Goal: Task Accomplishment & Management: Use online tool/utility

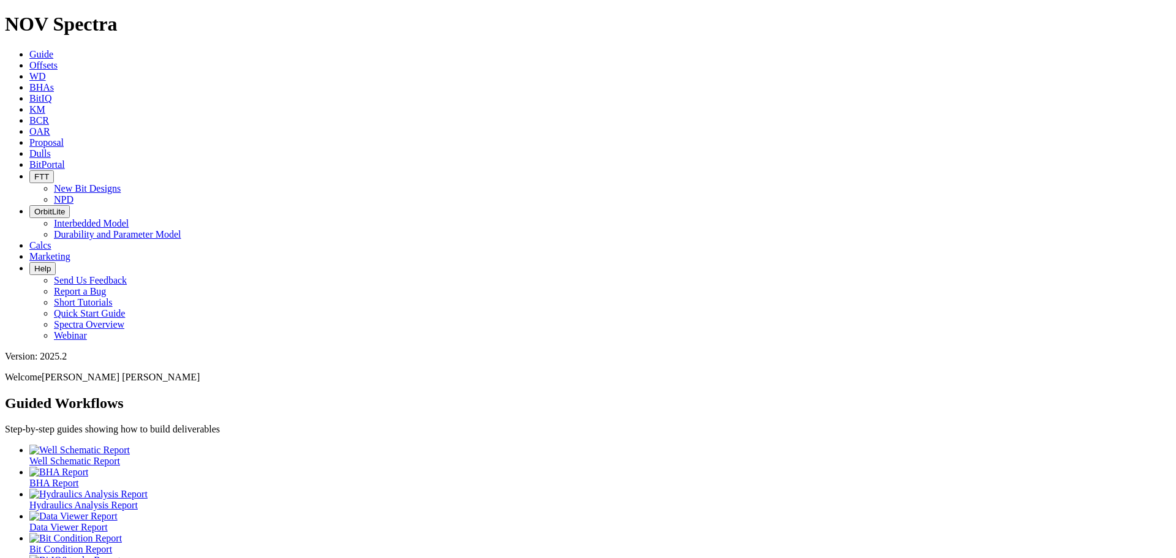
click at [51, 240] on span "Calcs" at bounding box center [40, 245] width 22 height 10
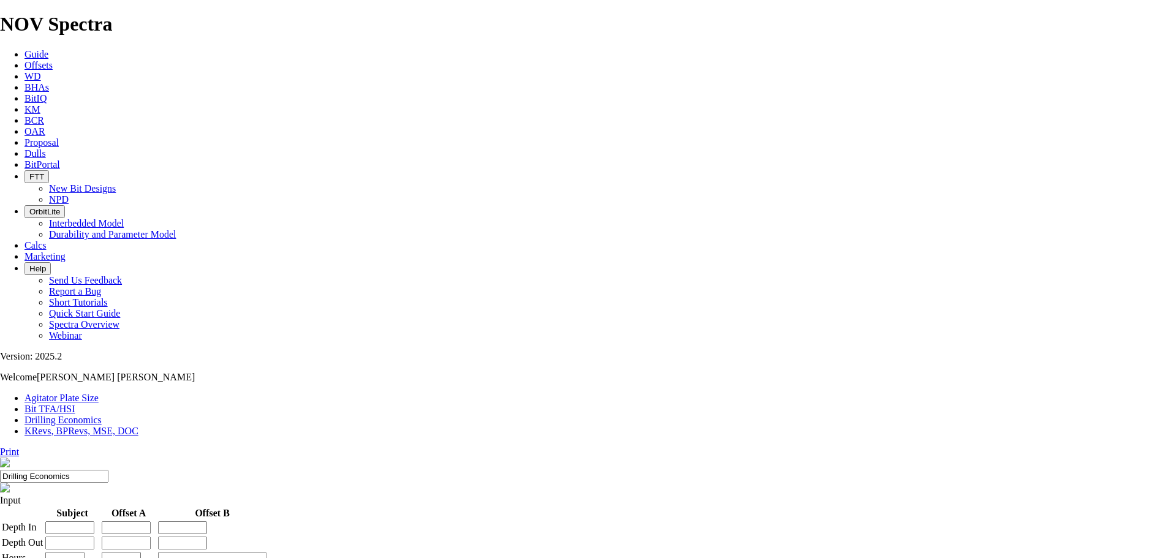
click at [75, 404] on link "Bit TFA/HSI" at bounding box center [50, 409] width 51 height 10
click at [138, 426] on link "KRevs, BPRevs, MSE, DOC" at bounding box center [82, 431] width 114 height 10
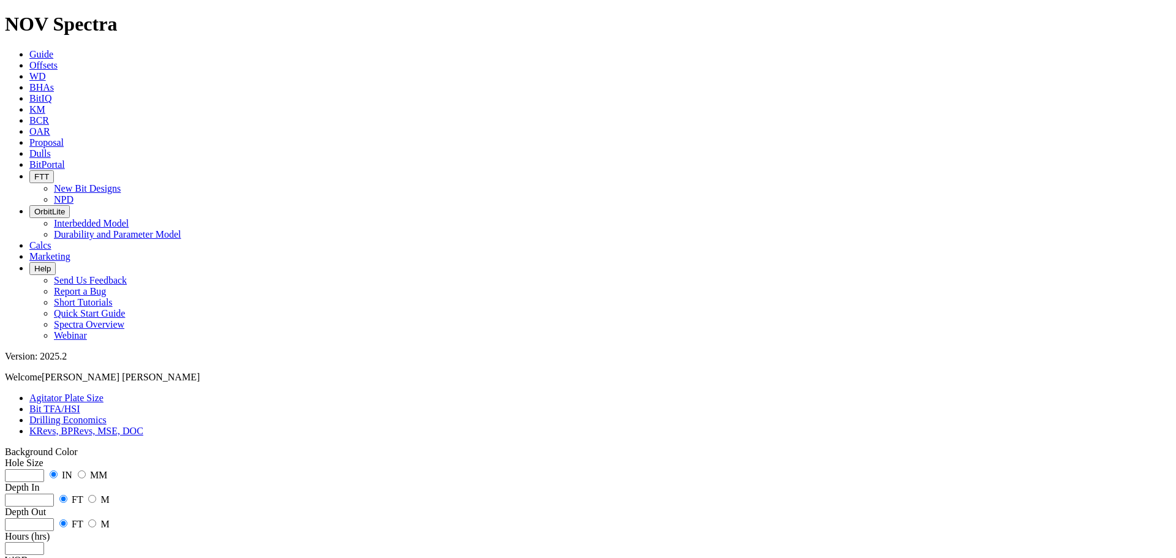
click at [64, 393] on link "Agitator Plate Size" at bounding box center [66, 398] width 74 height 10
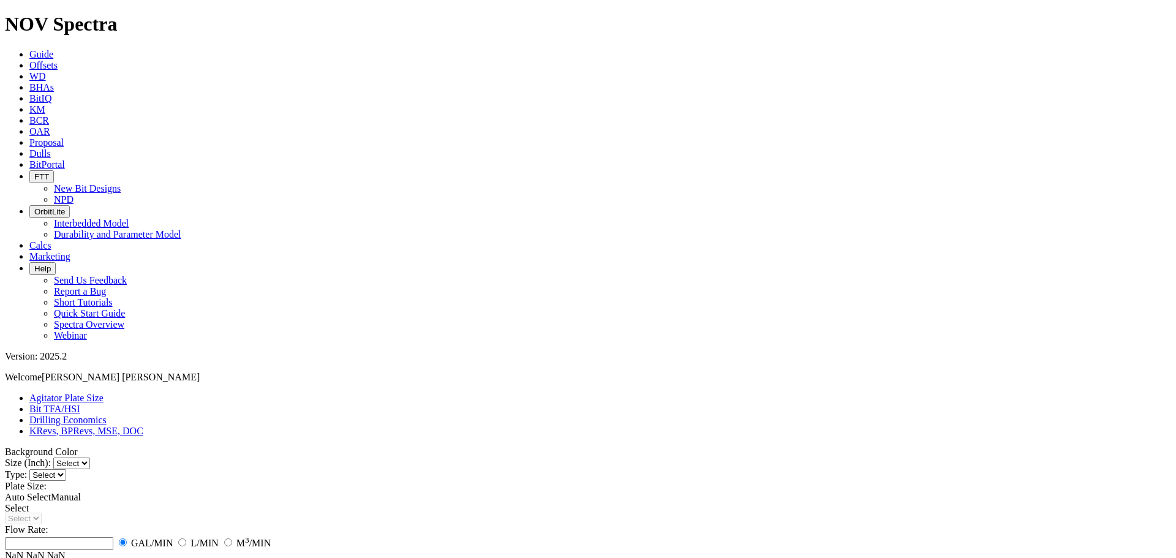
click at [46, 71] on span "WD" at bounding box center [37, 76] width 17 height 10
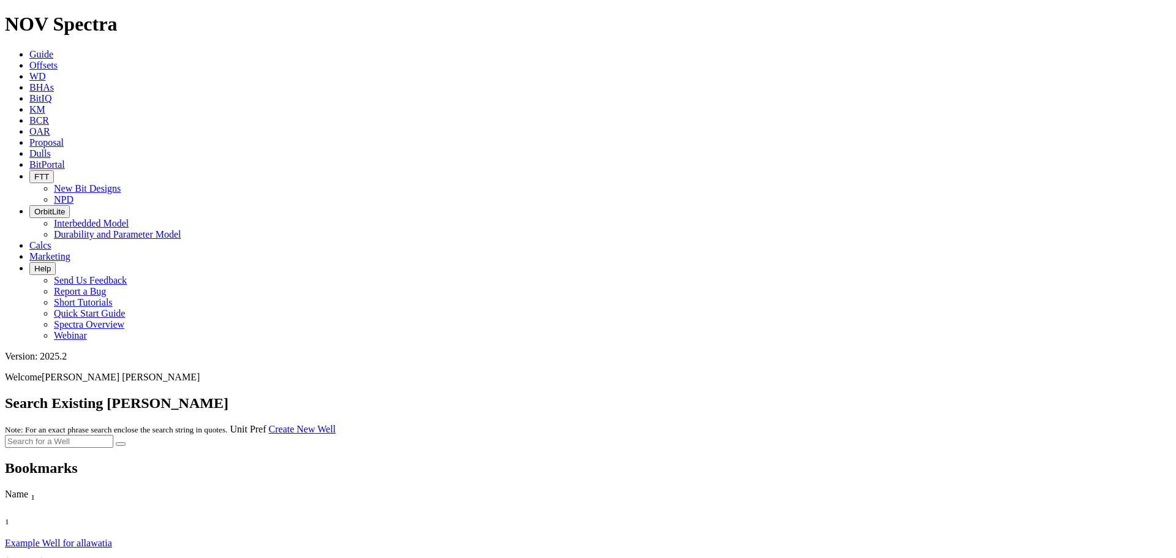
click at [51, 240] on span "Calcs" at bounding box center [40, 245] width 22 height 10
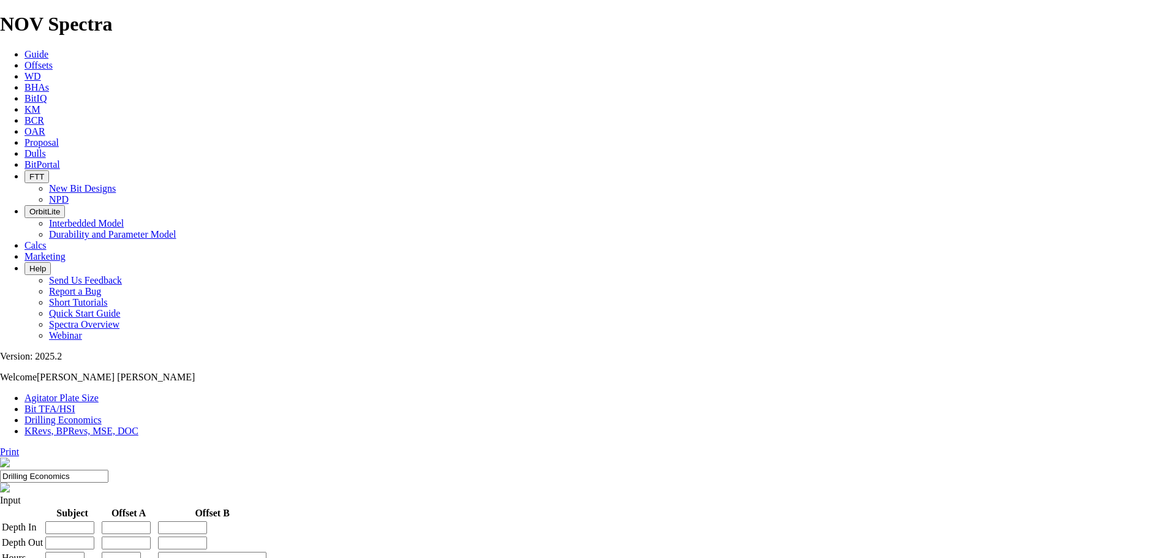
click at [49, 82] on span "BHAs" at bounding box center [37, 87] width 25 height 10
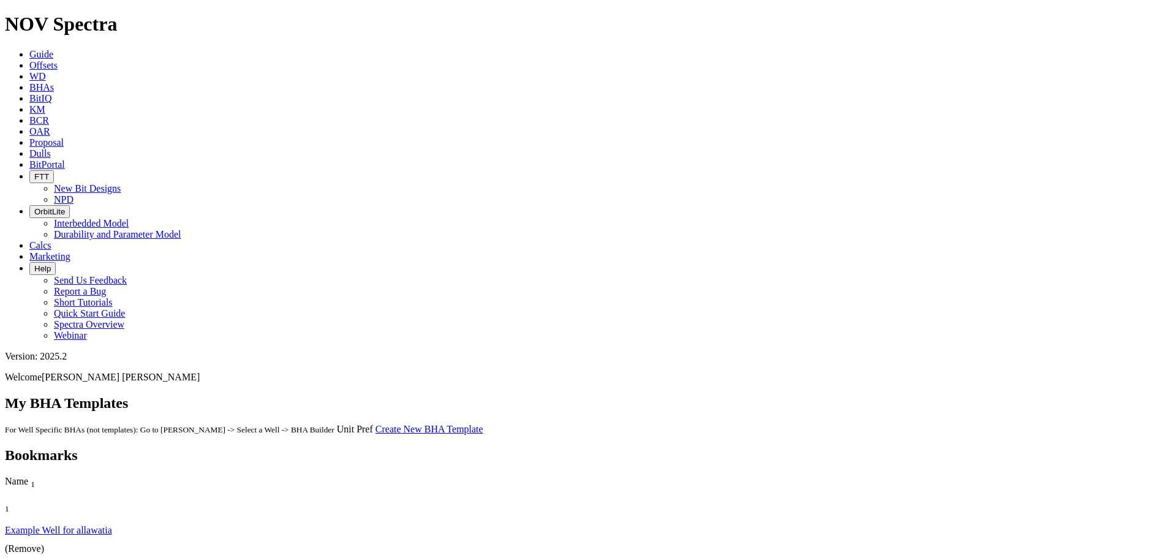
click at [483, 424] on link "Create New BHA Template" at bounding box center [430, 429] width 108 height 10
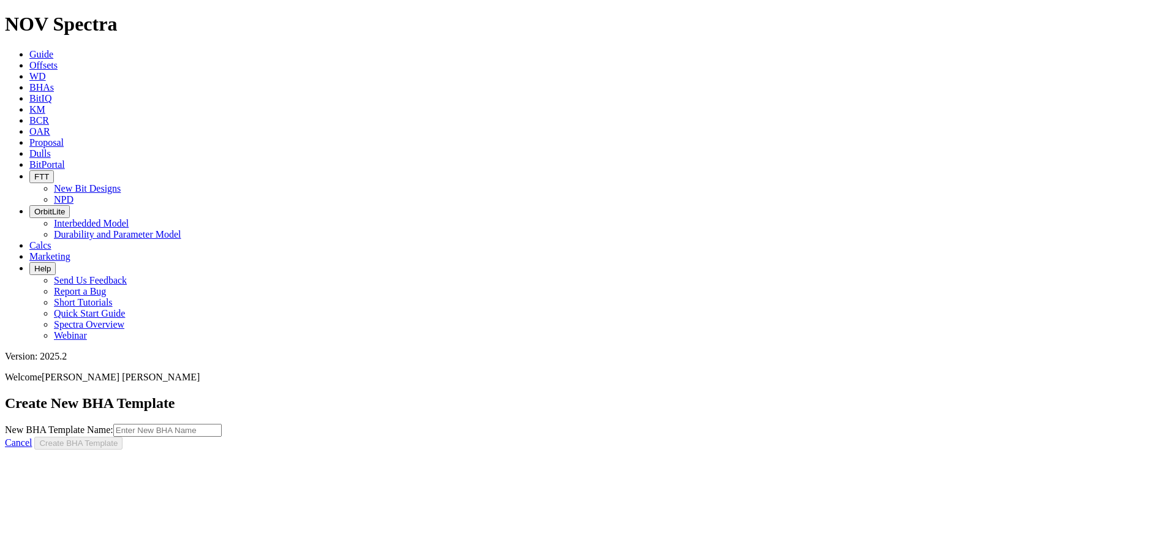
click at [222, 424] on input "New BHA Template Name:" at bounding box center [167, 430] width 108 height 13
type input "16" Bisat"
click at [123, 437] on button "Create BHA Template" at bounding box center [78, 443] width 88 height 13
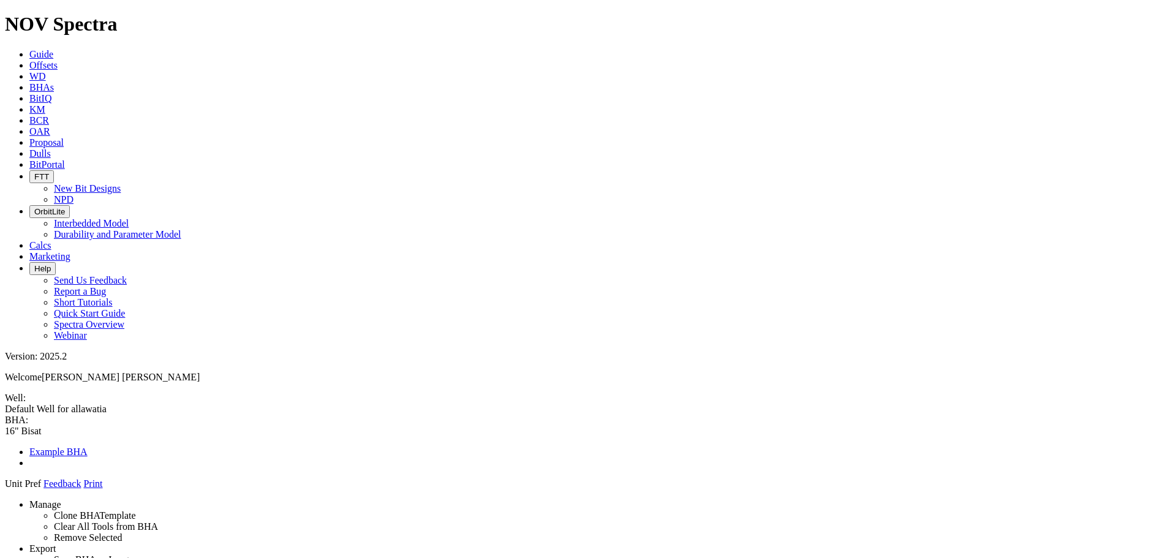
click at [61, 499] on link "Manage" at bounding box center [45, 504] width 32 height 10
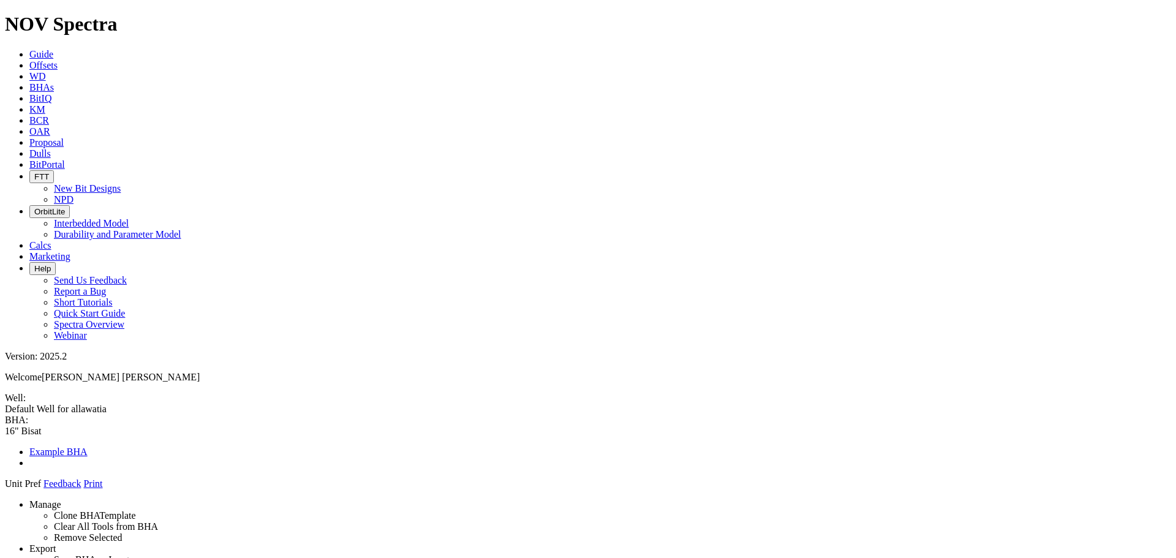
click at [61, 499] on link "Manage" at bounding box center [45, 504] width 32 height 10
drag, startPoint x: 1012, startPoint y: 424, endPoint x: 569, endPoint y: 536, distance: 456.2
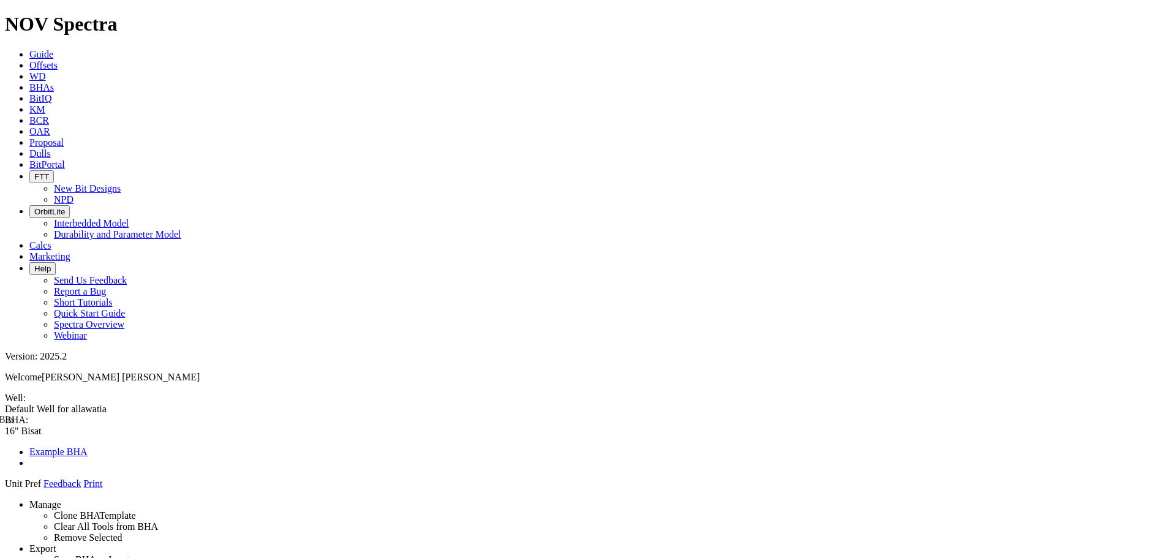
drag, startPoint x: 1001, startPoint y: 325, endPoint x: 568, endPoint y: 504, distance: 468.1
drag, startPoint x: 1010, startPoint y: 303, endPoint x: 550, endPoint y: 173, distance: 478.0
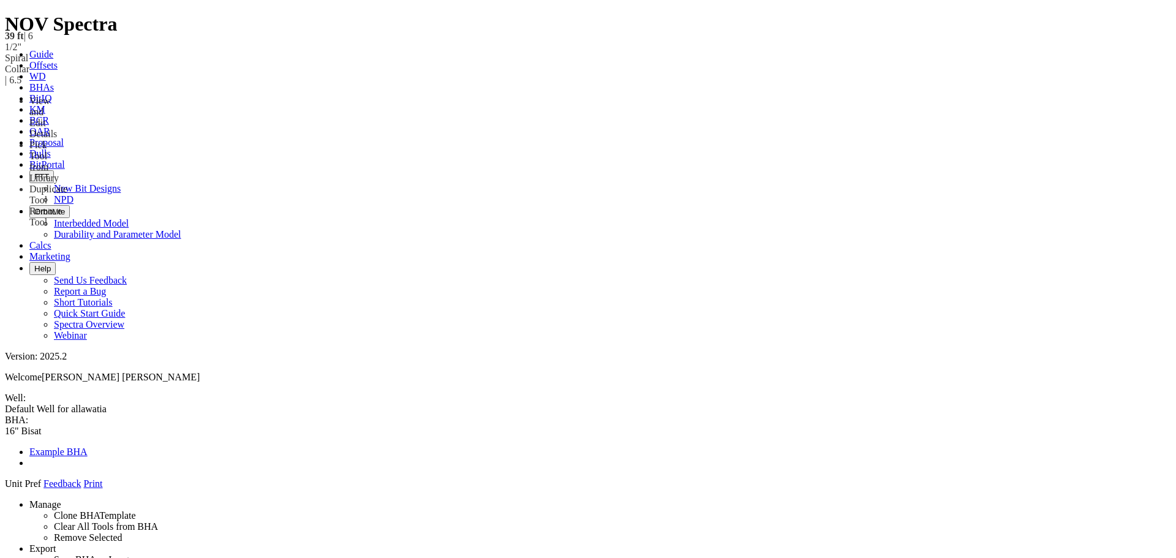
drag, startPoint x: 559, startPoint y: 255, endPoint x: 555, endPoint y: 277, distance: 22.5
drag, startPoint x: 1011, startPoint y: 289, endPoint x: 561, endPoint y: 170, distance: 465.2
drag, startPoint x: 564, startPoint y: 228, endPoint x: 856, endPoint y: 249, distance: 293.0
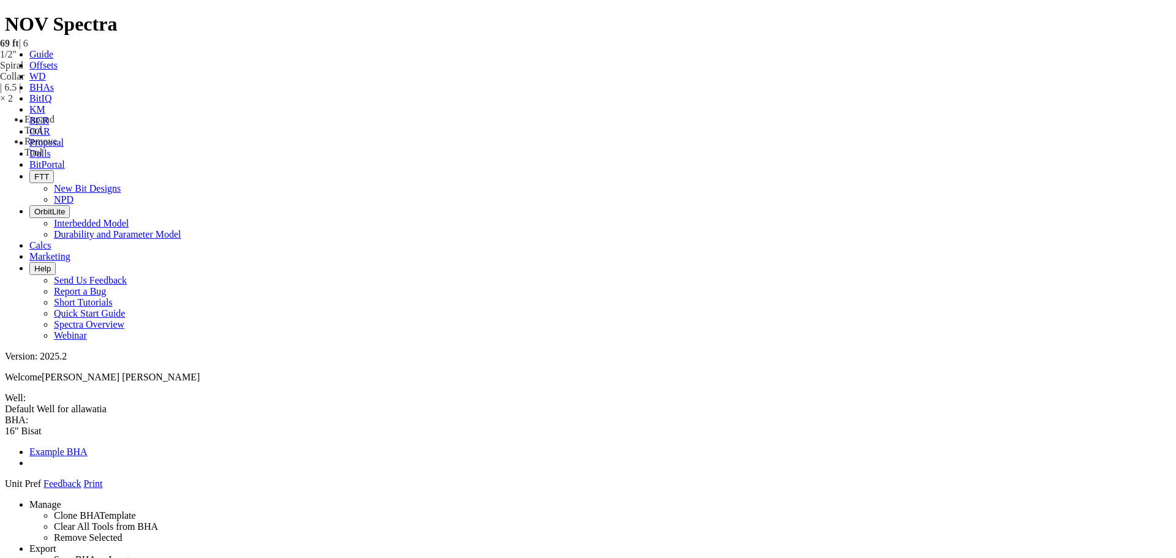
drag, startPoint x: 557, startPoint y: 261, endPoint x: 1167, endPoint y: 286, distance: 610.8
drag, startPoint x: 548, startPoint y: 254, endPoint x: 580, endPoint y: 315, distance: 68.5
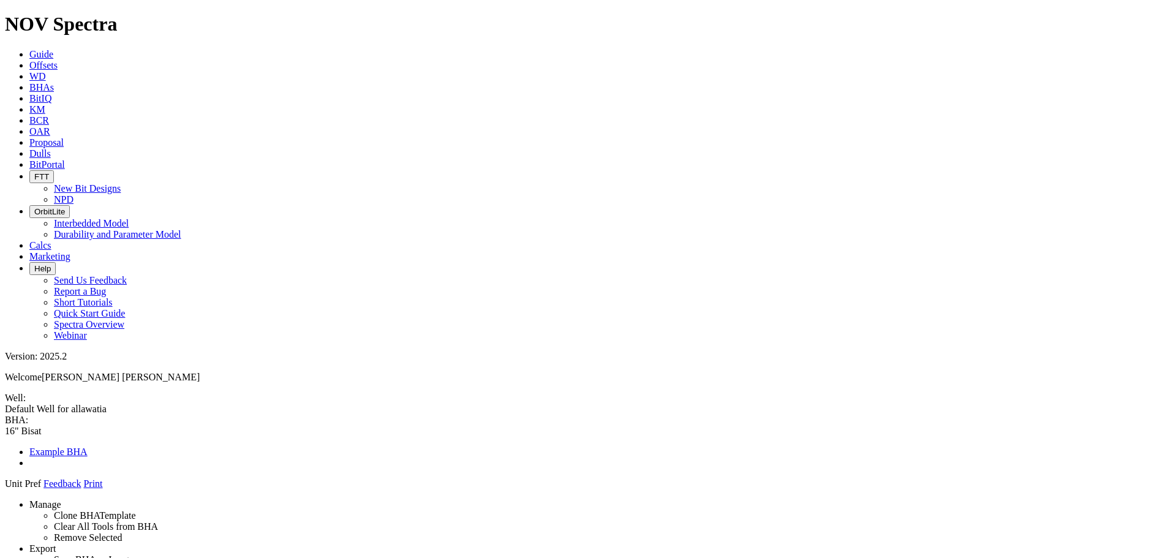
drag, startPoint x: 556, startPoint y: 233, endPoint x: 471, endPoint y: 246, distance: 86.7
drag, startPoint x: 564, startPoint y: 295, endPoint x: 380, endPoint y: 183, distance: 215.8
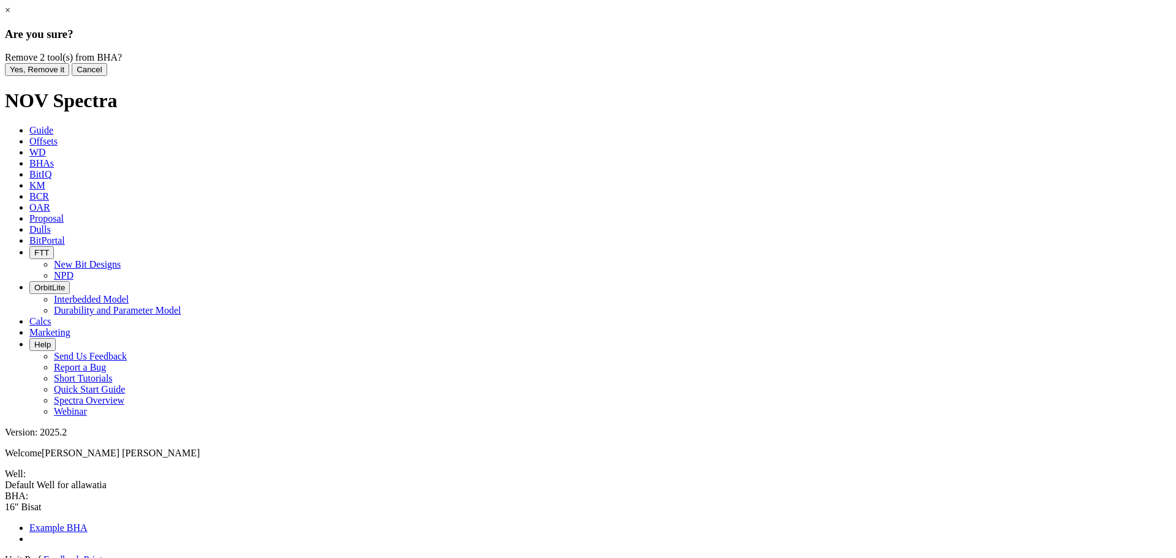
click at [69, 76] on button "Yes, Remove it" at bounding box center [37, 69] width 64 height 13
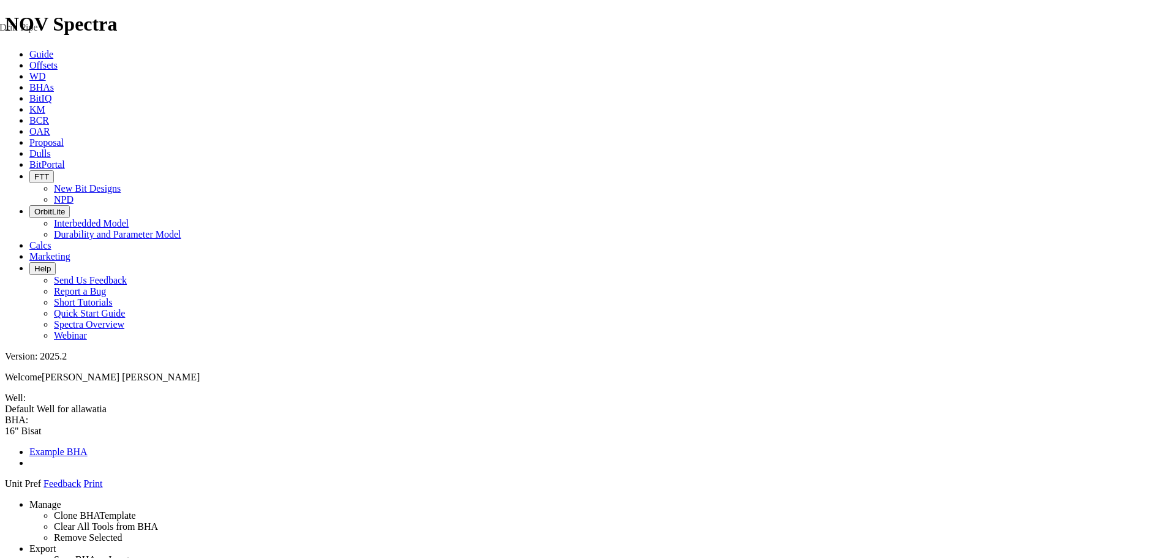
drag, startPoint x: 1009, startPoint y: 110, endPoint x: 1009, endPoint y: 132, distance: 22.1
drag, startPoint x: 1018, startPoint y: 295, endPoint x: 569, endPoint y: 108, distance: 486.8
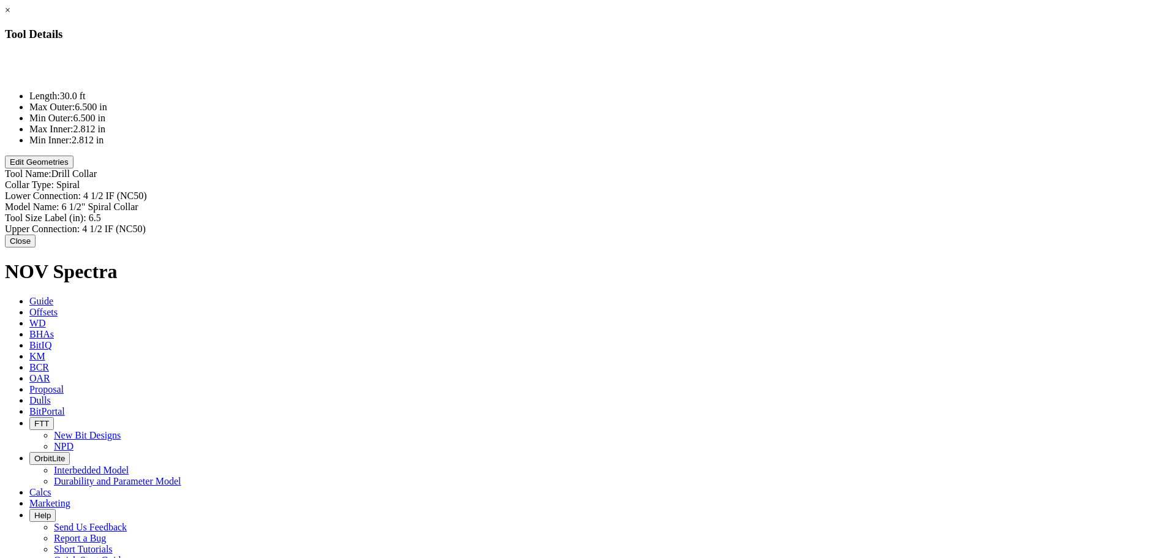
click at [700, 180] on div "Collar Type: Spiral Lower Connection: 4 1/2 IF (NC50) Model Name: 6 1/2" Spiral…" at bounding box center [588, 207] width 1167 height 55
type input "Spiral"
click at [701, 180] on div "Collar Type: Spiral Spiral" at bounding box center [588, 186] width 1167 height 13
click at [165, 180] on input "Spiral" at bounding box center [110, 186] width 108 height 13
click at [10, 15] on link "×" at bounding box center [8, 10] width 6 height 10
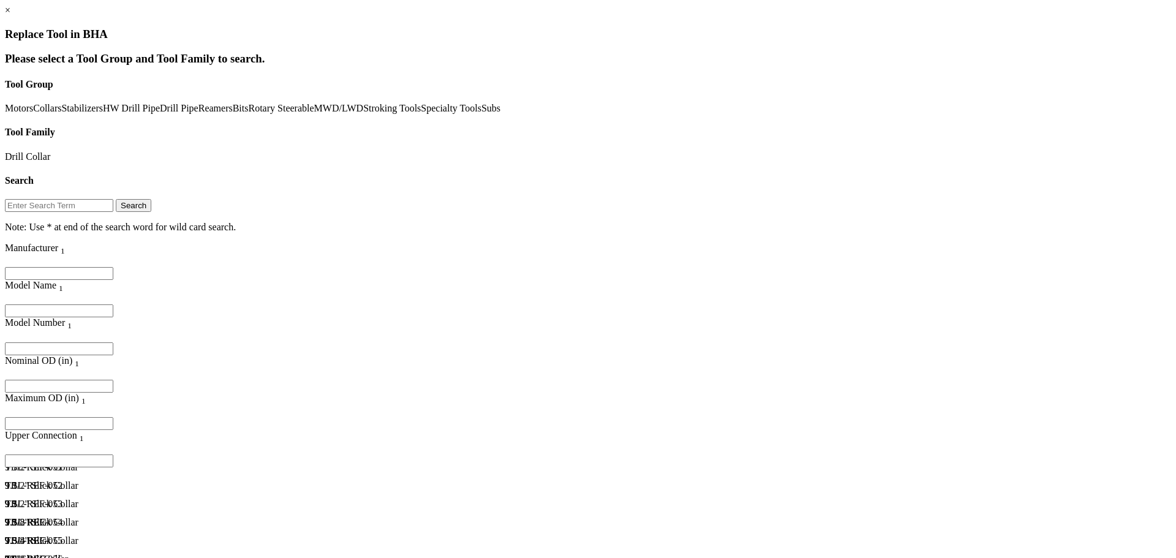
scroll to position [603, 0]
